Goal: Navigation & Orientation: Find specific page/section

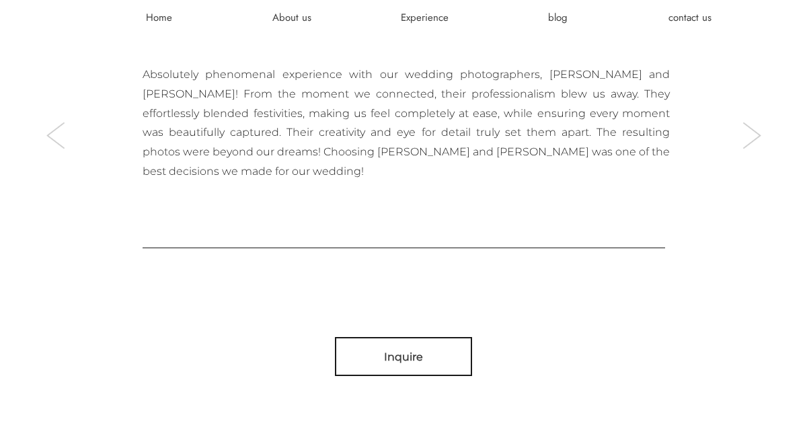
scroll to position [4062, 0]
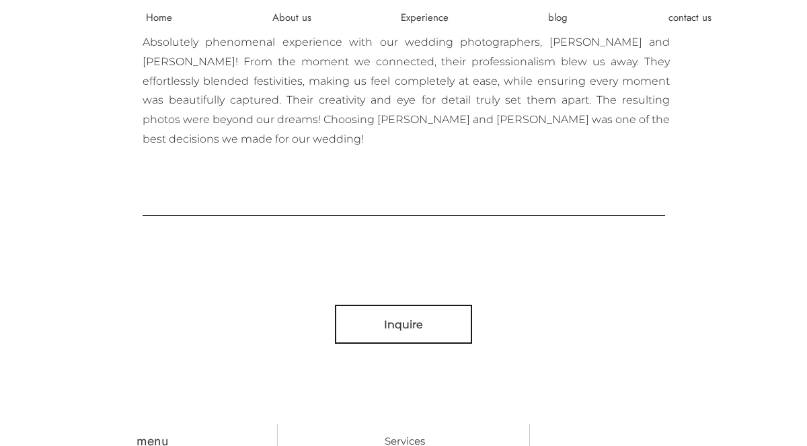
scroll to position [4088, 0]
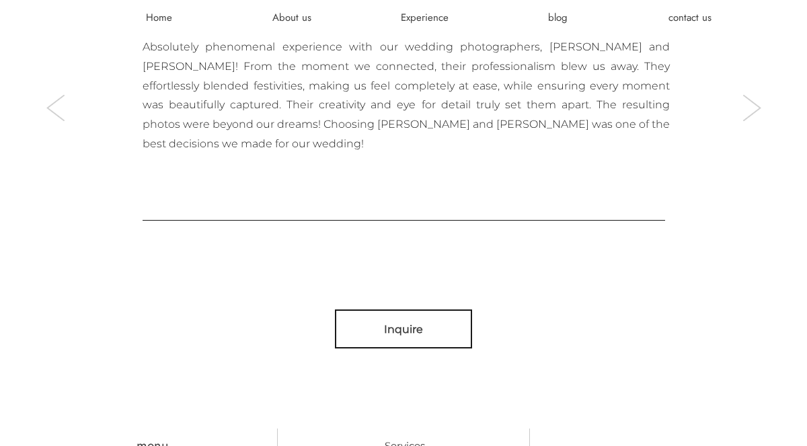
click at [750, 111] on div at bounding box center [752, 108] width 26 height 26
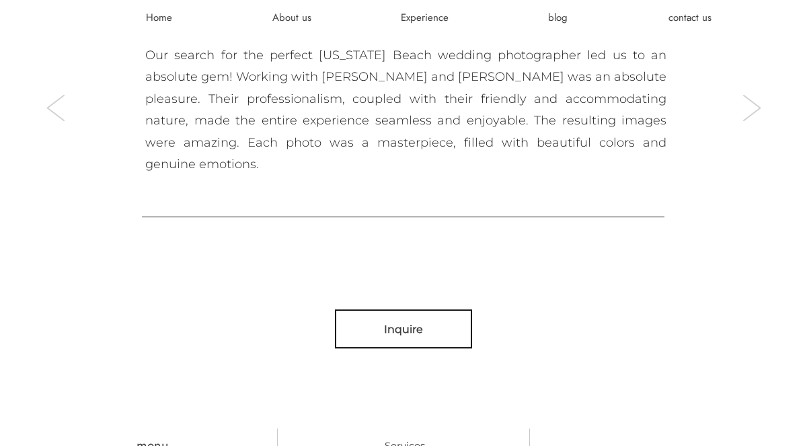
click at [750, 111] on div at bounding box center [752, 108] width 26 height 26
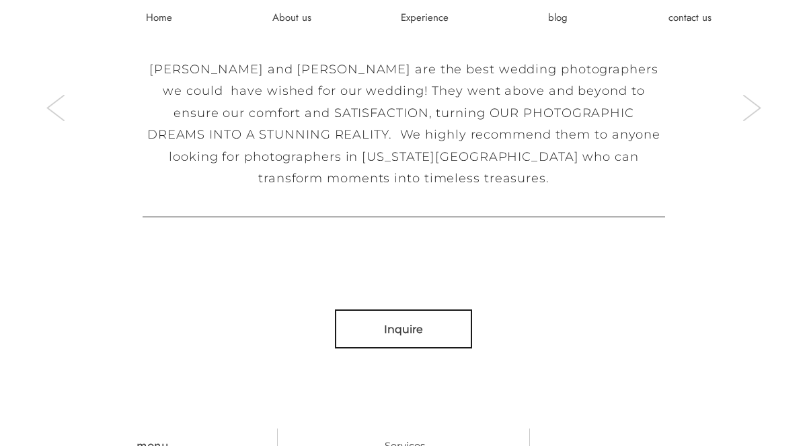
click at [750, 111] on div at bounding box center [752, 108] width 26 height 26
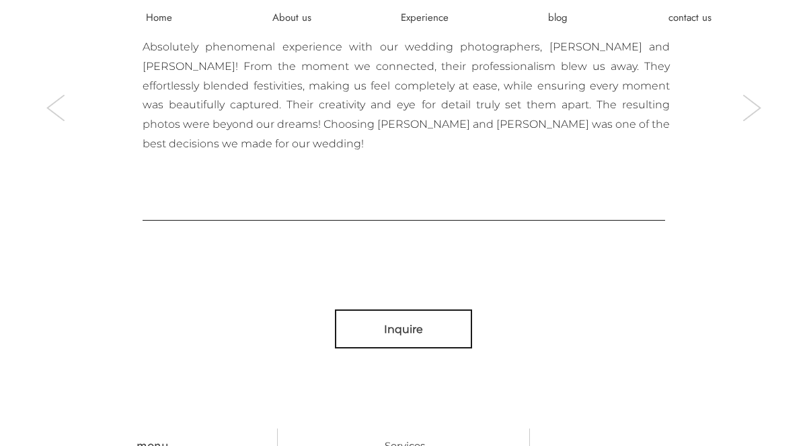
click at [750, 110] on div at bounding box center [752, 108] width 26 height 26
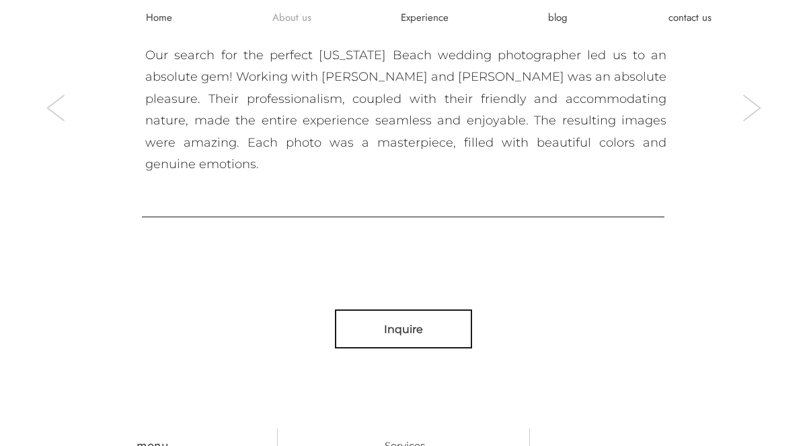
click at [290, 17] on h3 "About us" at bounding box center [291, 17] width 81 height 13
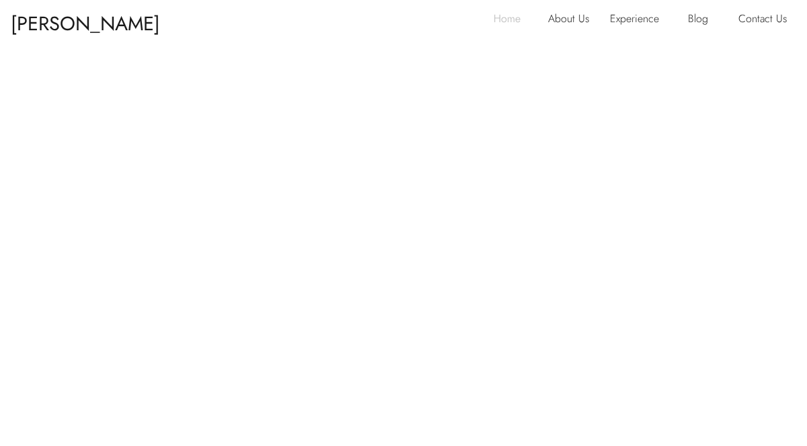
click at [518, 21] on p "Home" at bounding box center [511, 20] width 35 height 22
